Goal: Information Seeking & Learning: Learn about a topic

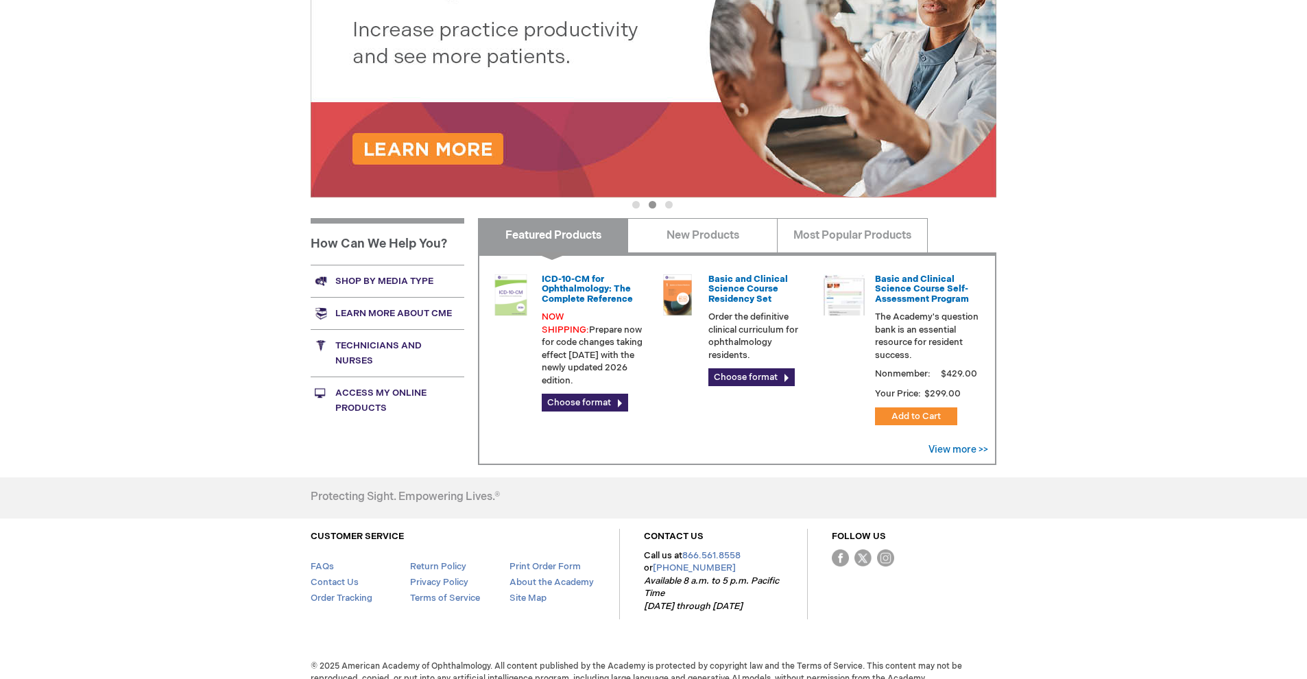
scroll to position [327, 0]
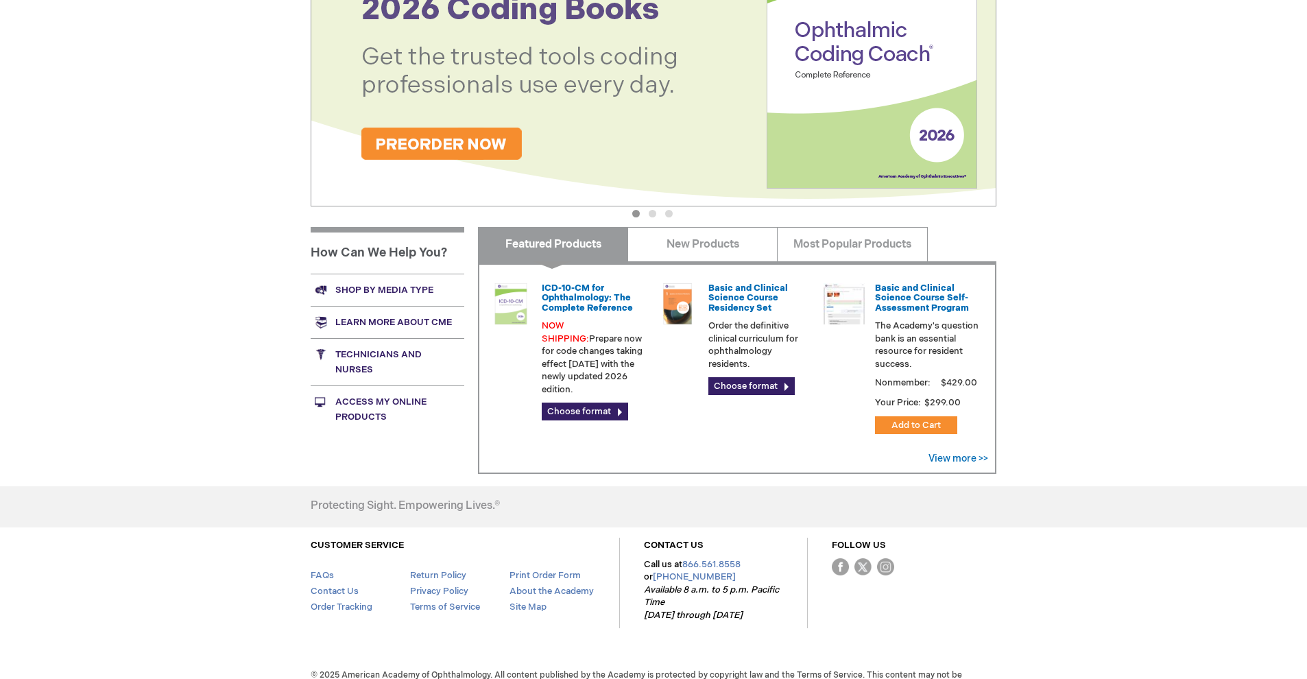
click at [372, 352] on link "Technicians and nurses" at bounding box center [388, 361] width 154 height 47
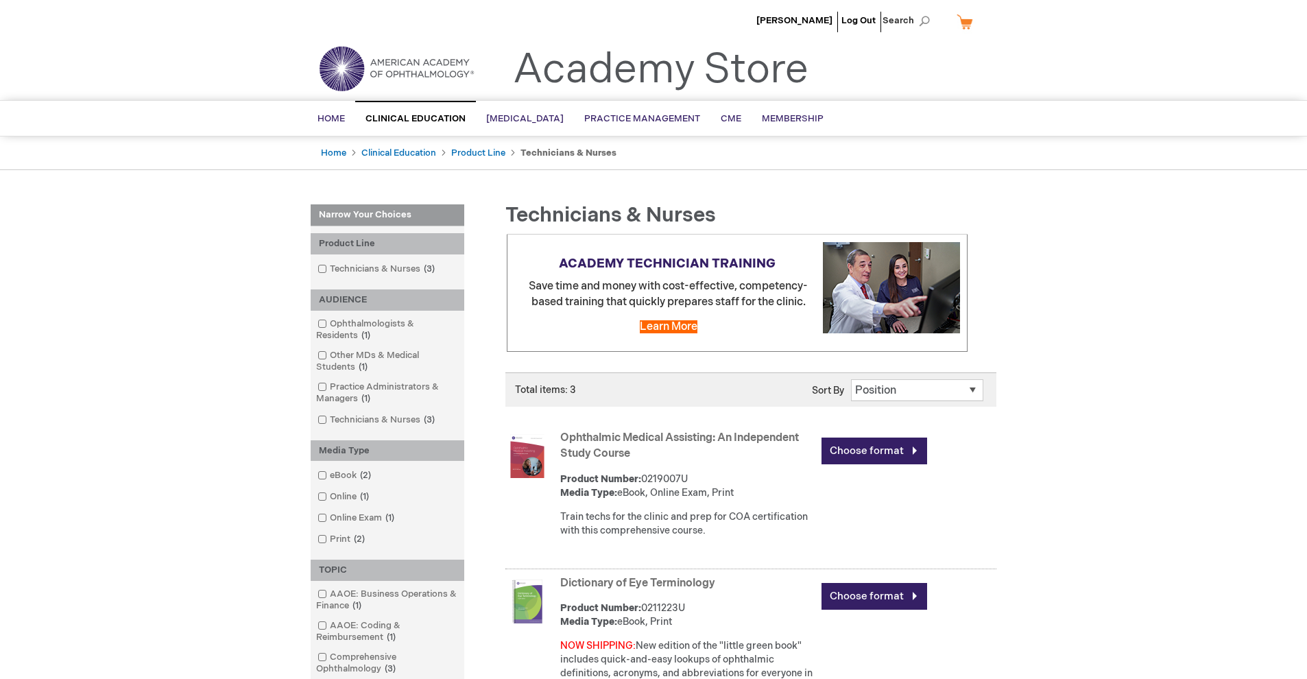
scroll to position [330, 0]
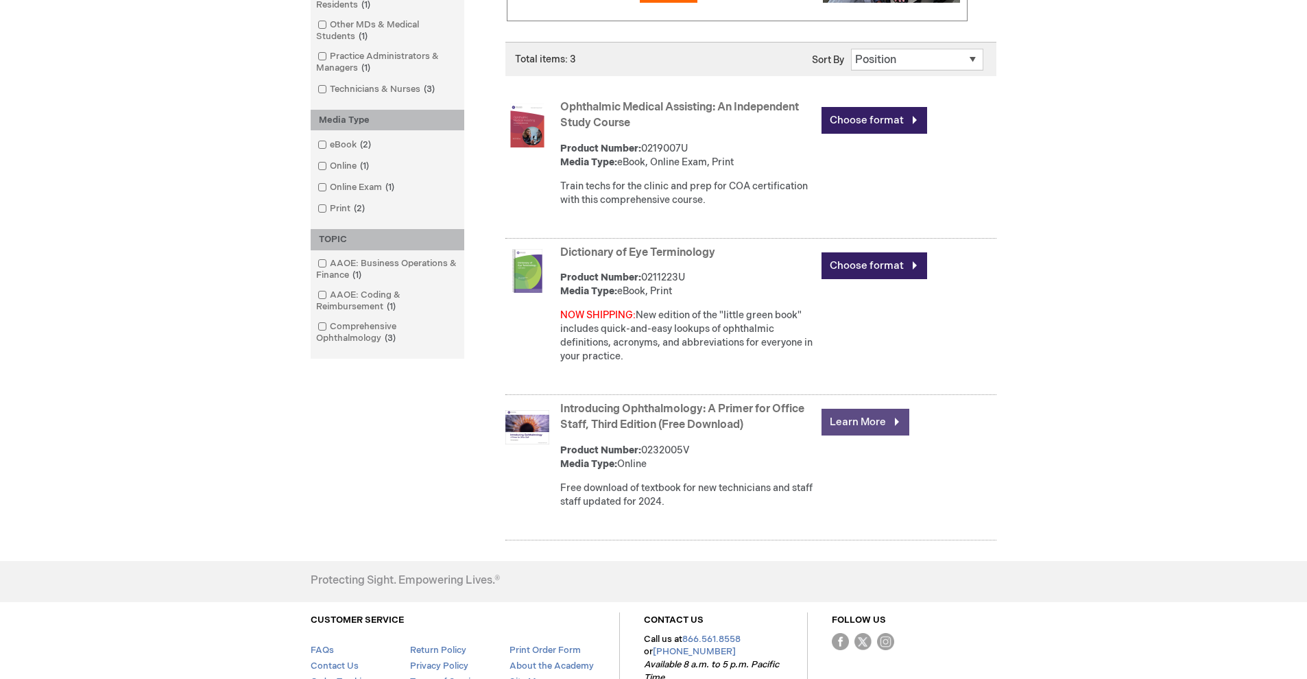
click at [879, 420] on link "Learn More" at bounding box center [865, 422] width 88 height 27
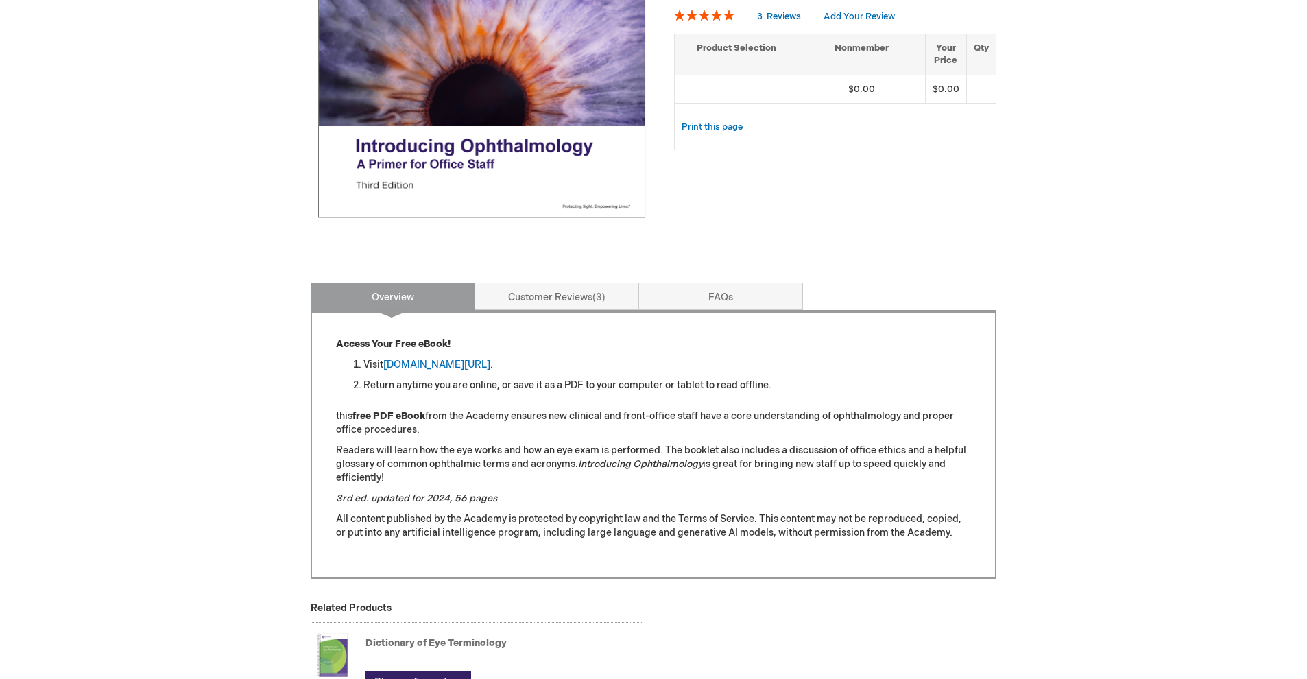
scroll to position [308, 0]
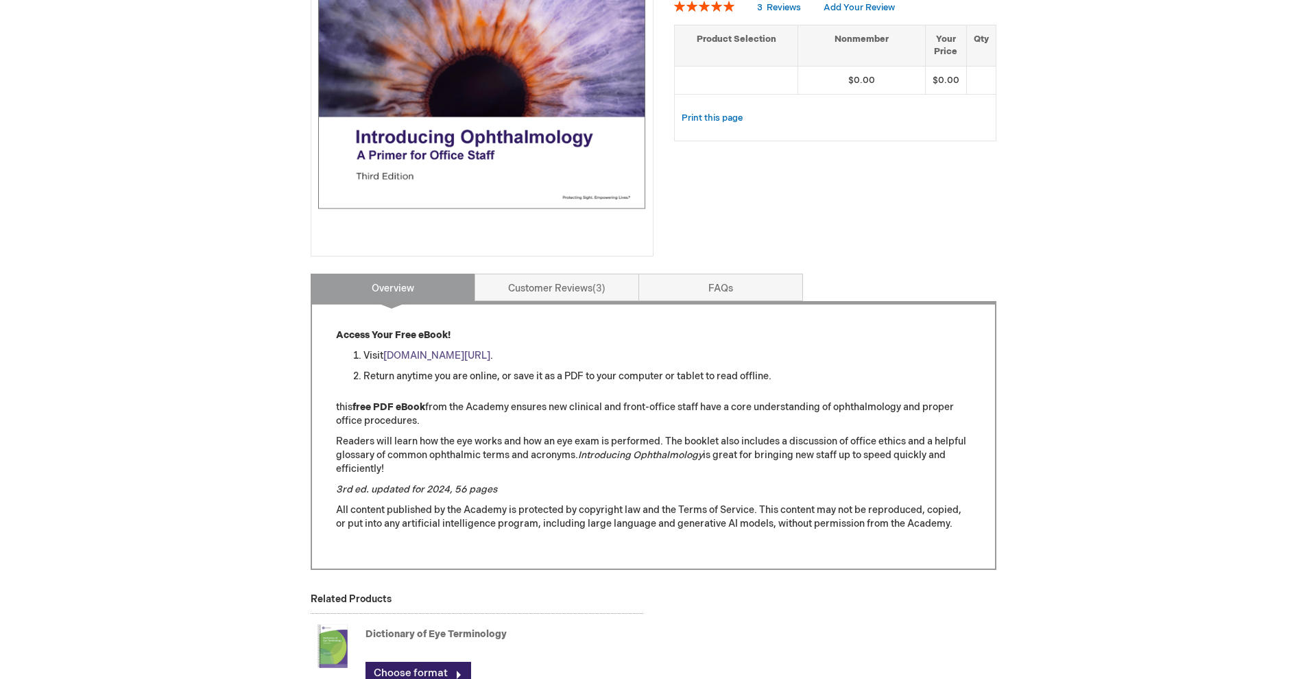
click at [447, 354] on link "aao.org/introducing_ophthalmology" at bounding box center [436, 356] width 107 height 12
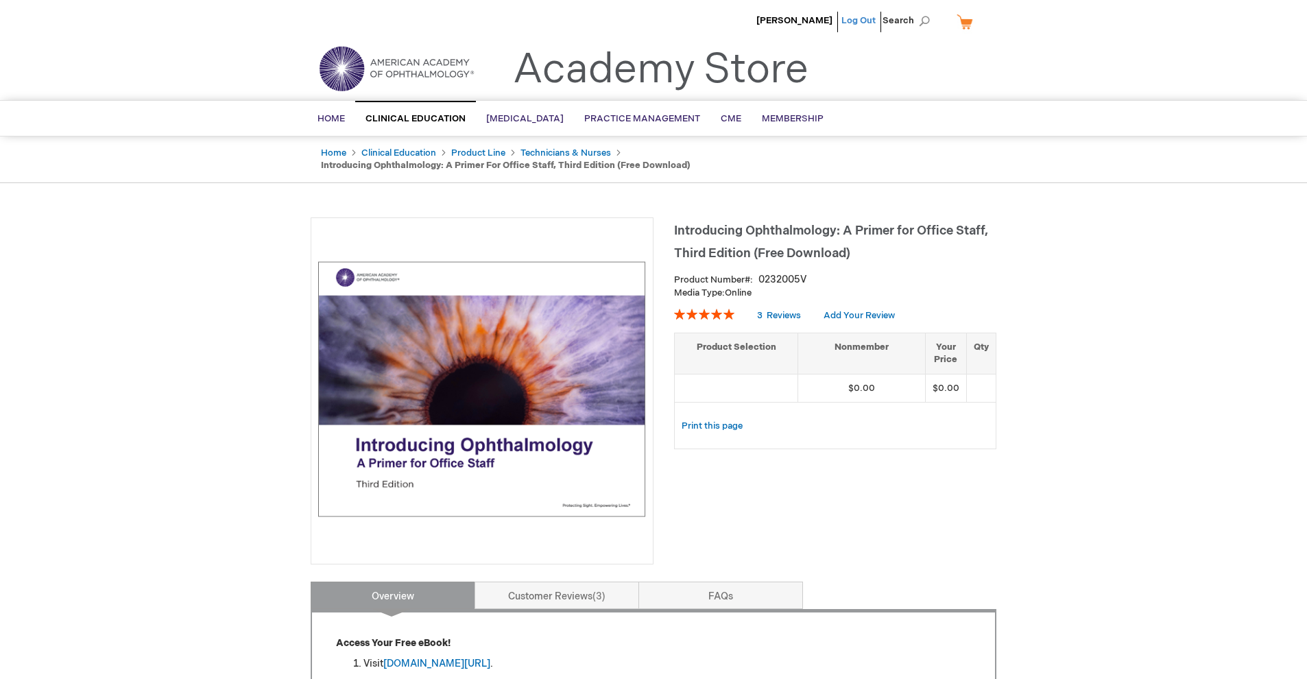
click at [863, 19] on link "Log Out" at bounding box center [858, 20] width 34 height 11
